Goal: Transaction & Acquisition: Purchase product/service

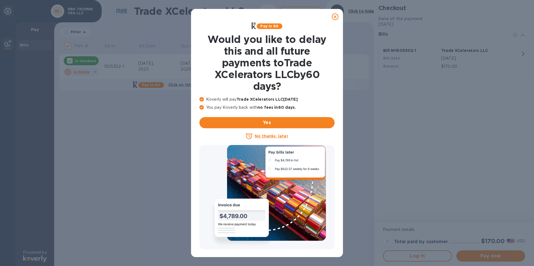
click at [333, 16] on icon at bounding box center [335, 16] width 7 height 7
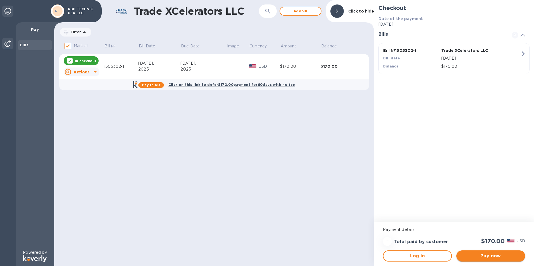
click at [477, 254] on span "Pay now" at bounding box center [491, 256] width 60 height 7
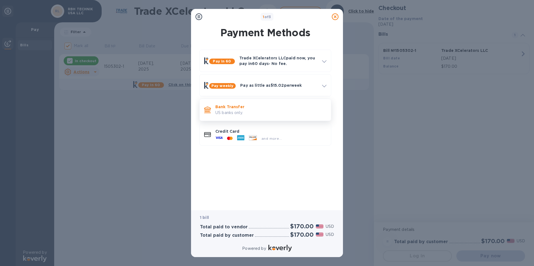
click at [256, 111] on p "US banks only." at bounding box center [270, 113] width 111 height 6
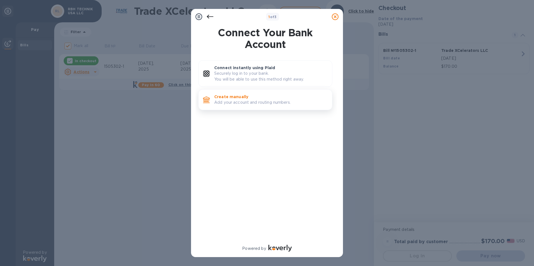
click at [255, 98] on p "Create manually" at bounding box center [270, 97] width 113 height 6
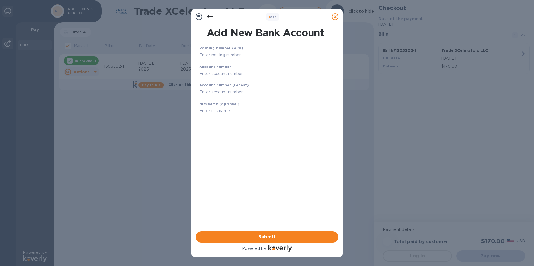
click at [248, 58] on input "text" at bounding box center [265, 55] width 132 height 8
click at [240, 55] on input "text" at bounding box center [265, 55] width 132 height 8
paste input "322271627"
type input "322271627"
click at [212, 82] on input "text" at bounding box center [265, 81] width 132 height 8
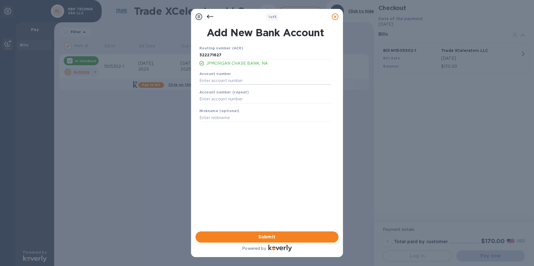
paste input "721733569"
type input "721733569"
click at [215, 95] on input "text" at bounding box center [265, 99] width 132 height 8
paste input "721733569"
type input "721733569"
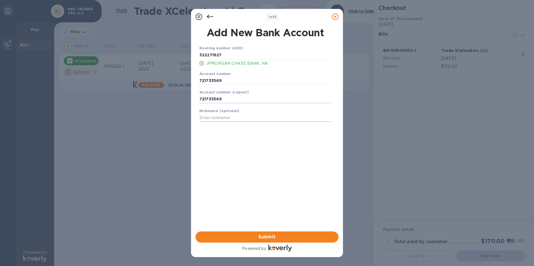
click at [220, 118] on input "text" at bounding box center [265, 118] width 132 height 8
paste input "RBH TECHNIK USA LLC"
type input "RBH TECHNIK USA LLC"
click at [248, 241] on button "Submit" at bounding box center [266, 237] width 143 height 11
